Goal: Information Seeking & Learning: Learn about a topic

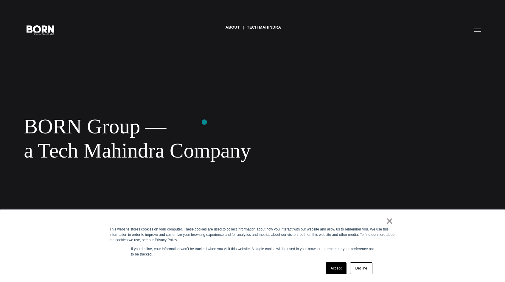
scroll to position [1, 0]
click at [234, 28] on link "About" at bounding box center [232, 27] width 14 height 9
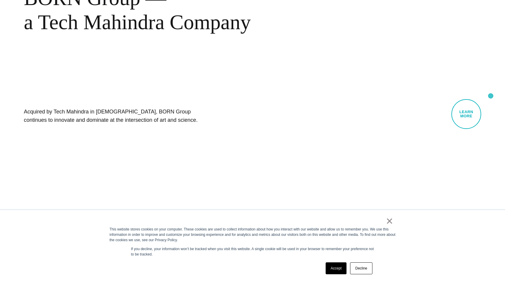
scroll to position [427, 0]
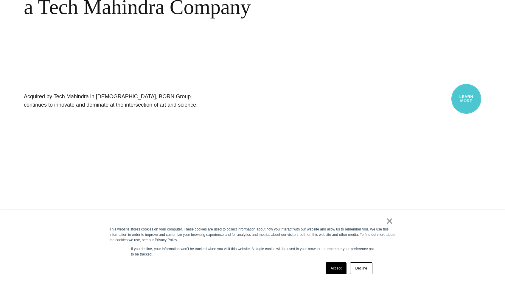
click at [464, 103] on link "Learn More" at bounding box center [467, 99] width 30 height 30
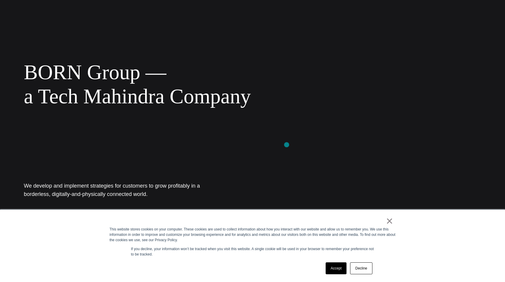
scroll to position [113, 0]
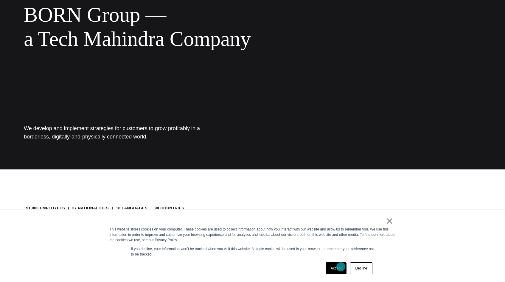
click at [341, 267] on link "Accept" at bounding box center [336, 269] width 21 height 12
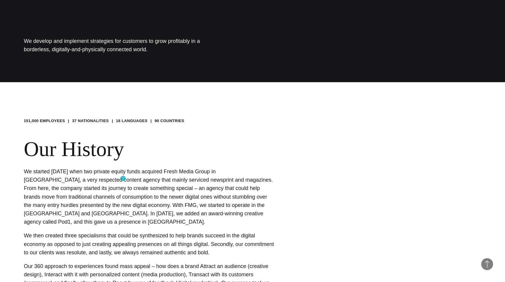
scroll to position [177, 0]
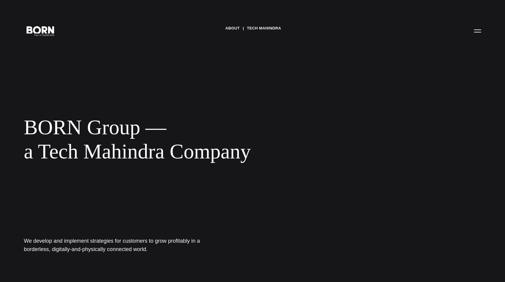
scroll to position [5, 0]
